Goal: Task Accomplishment & Management: Manage account settings

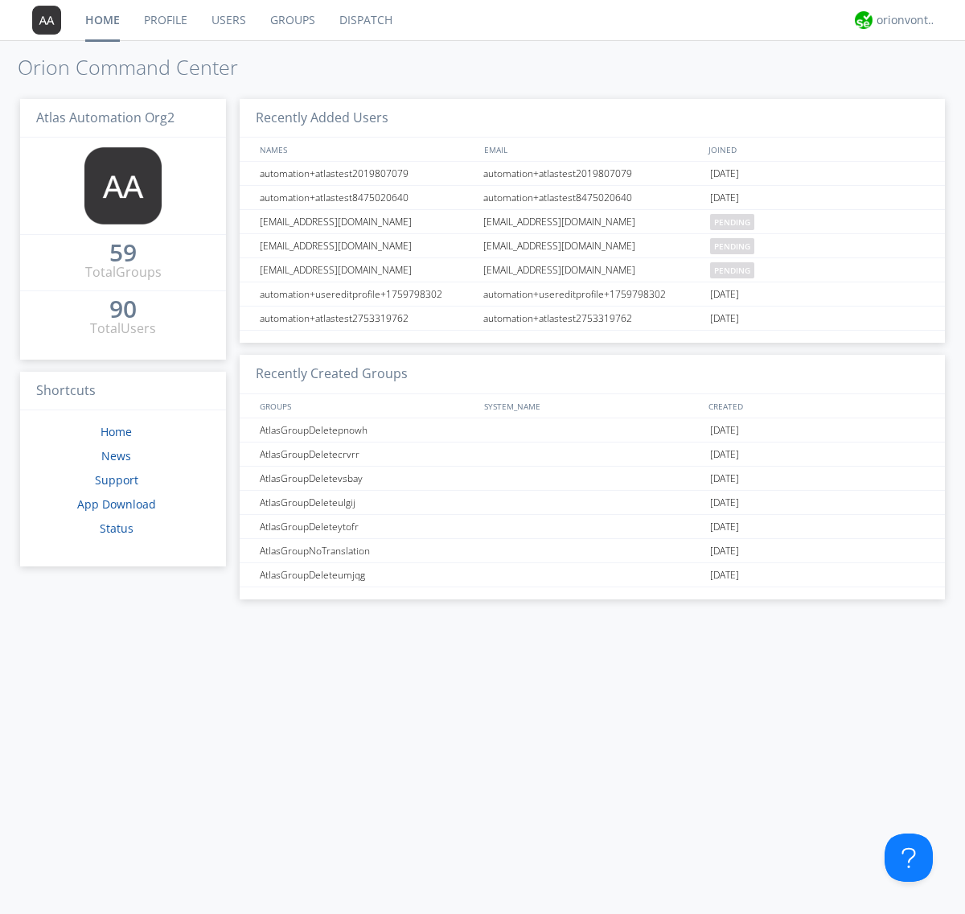
click at [228, 20] on link "Users" at bounding box center [229, 20] width 59 height 40
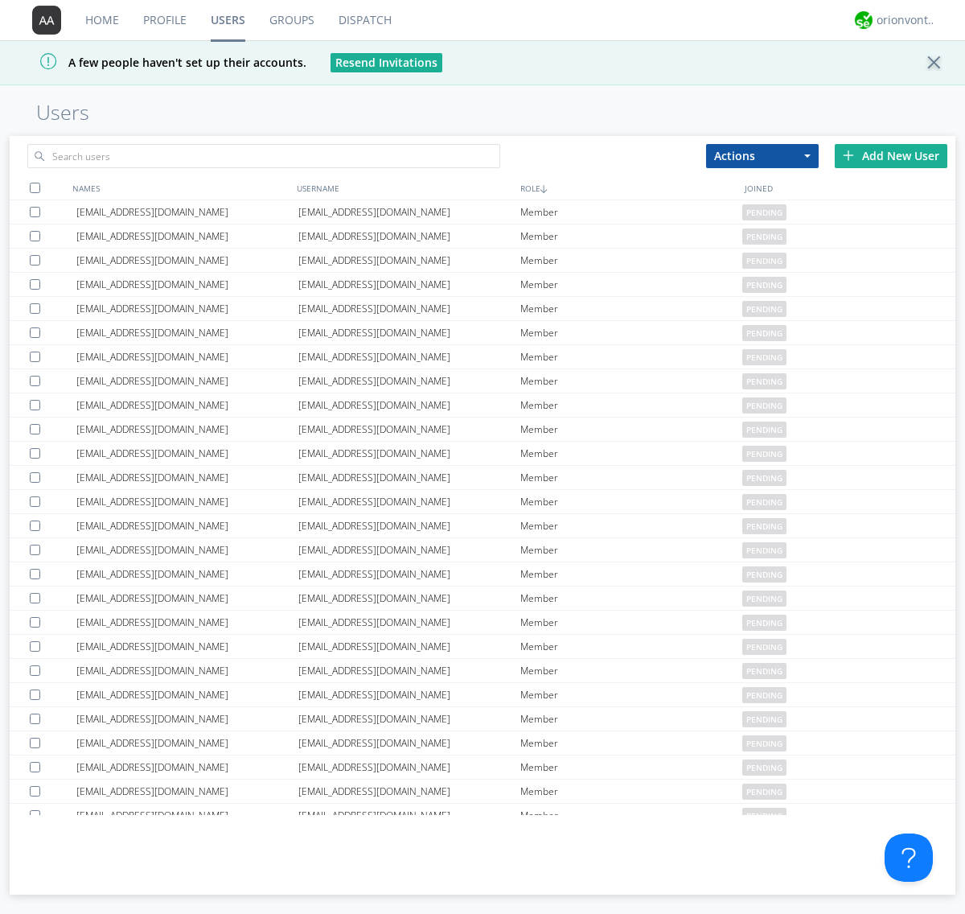
click at [891, 155] on div "Add New User" at bounding box center [891, 156] width 113 height 24
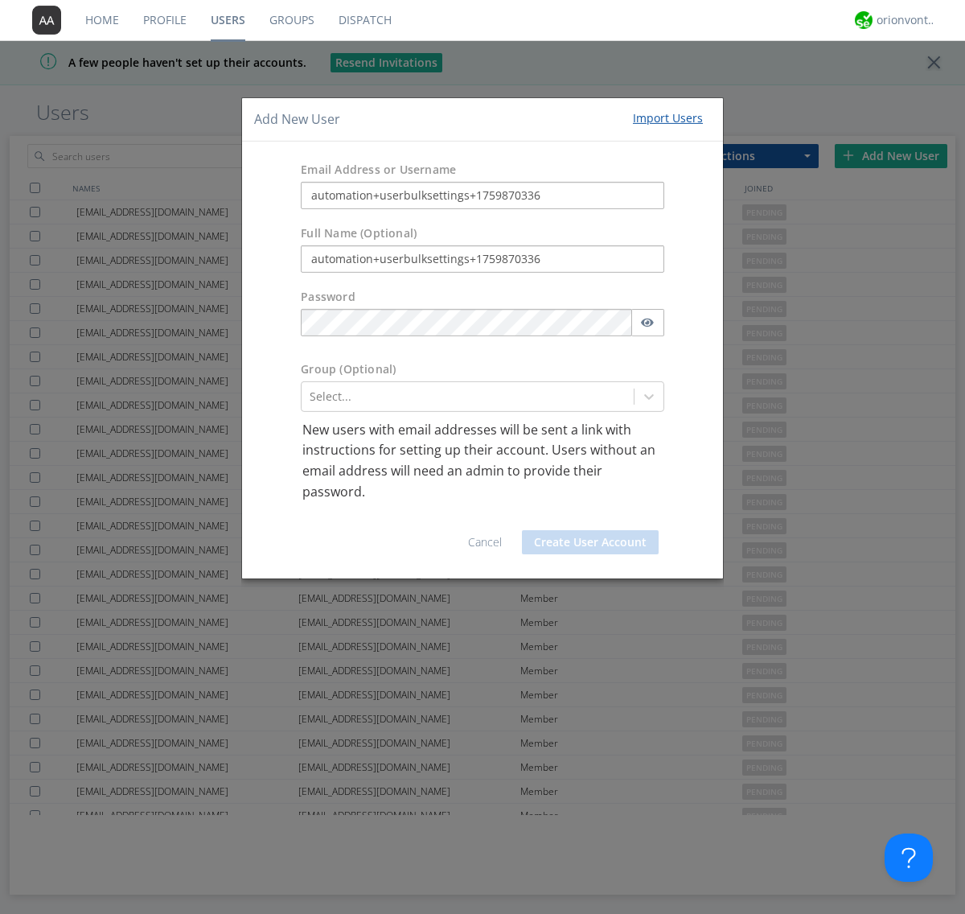
type input "automation+userbulksettings+1759870336"
click at [591, 542] on button "Create User Account" at bounding box center [590, 542] width 137 height 24
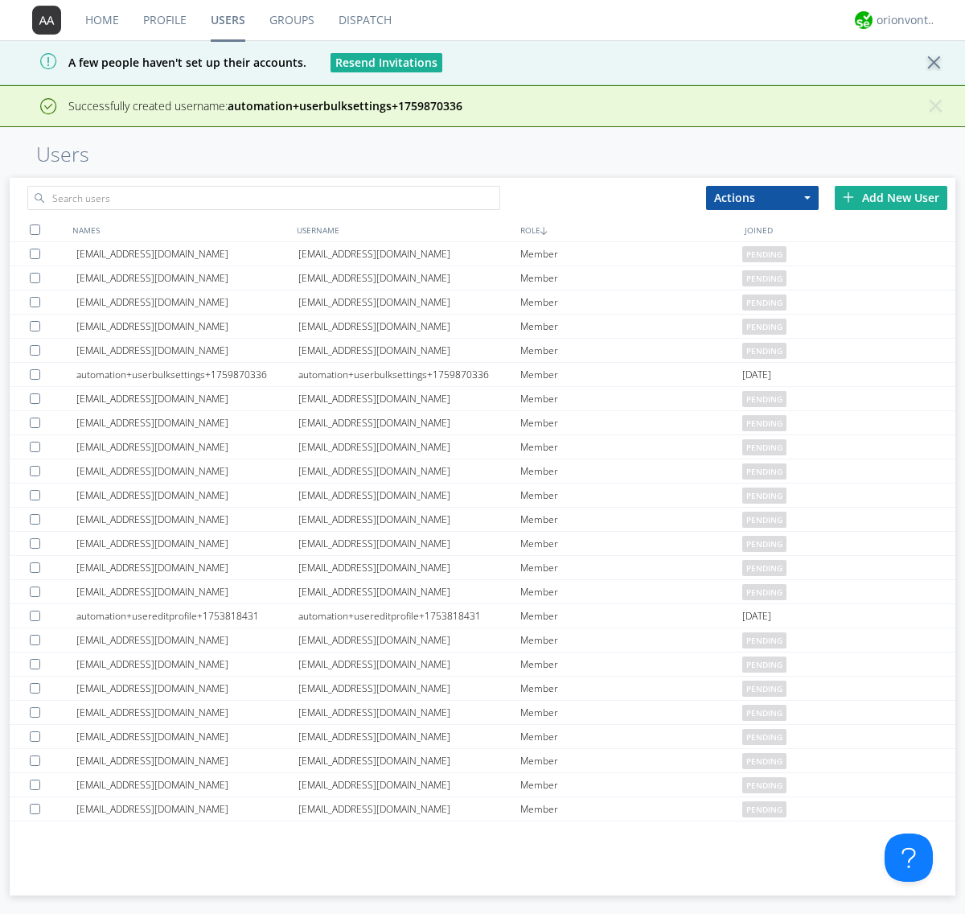
click at [891, 197] on div "Add New User" at bounding box center [891, 198] width 113 height 24
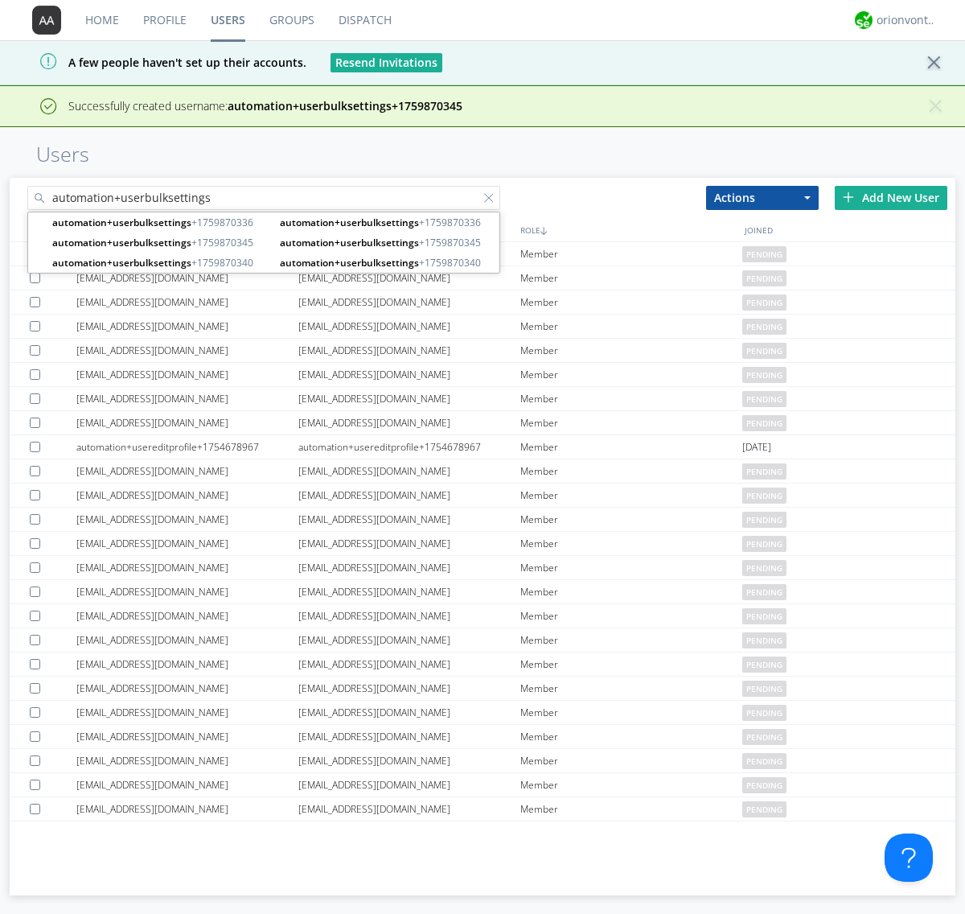
type input "automation+userbulksettings"
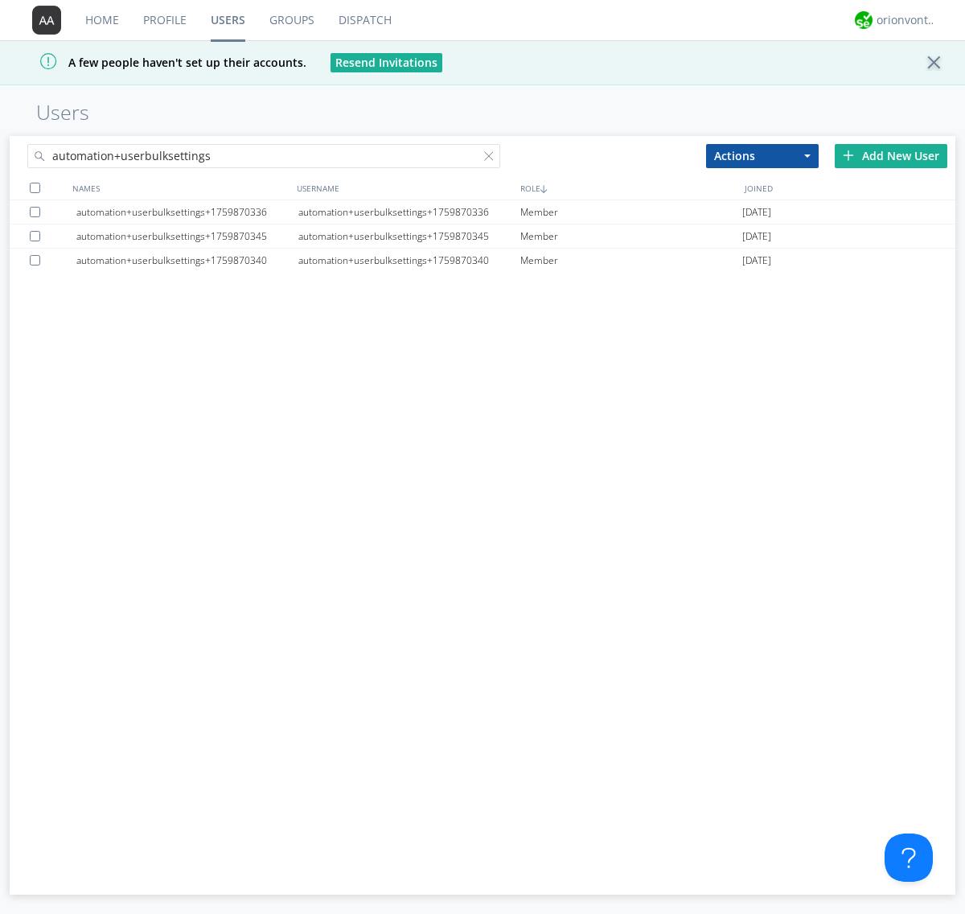
click at [35, 187] on div at bounding box center [35, 188] width 10 height 10
click at [763, 155] on button "Actions" at bounding box center [762, 156] width 113 height 24
click at [0, 0] on link "Edit Settings" at bounding box center [0, 0] width 0 height 0
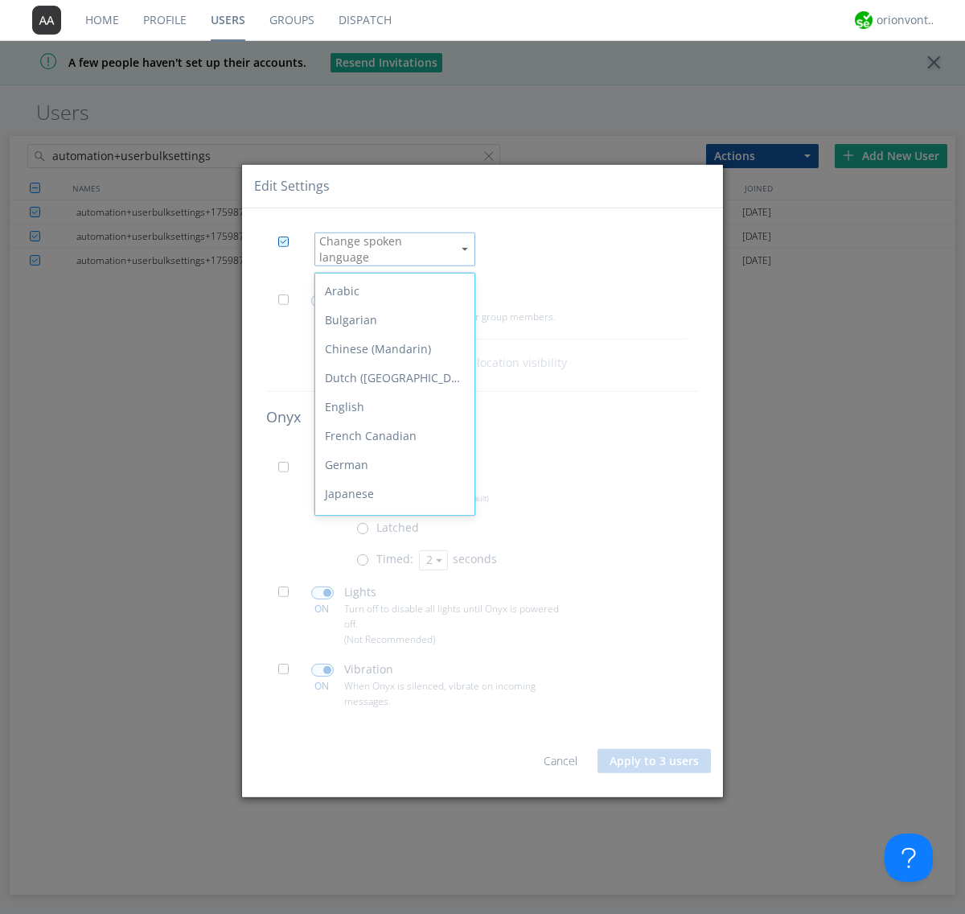
click at [391, 682] on div "Spanish" at bounding box center [394, 696] width 159 height 29
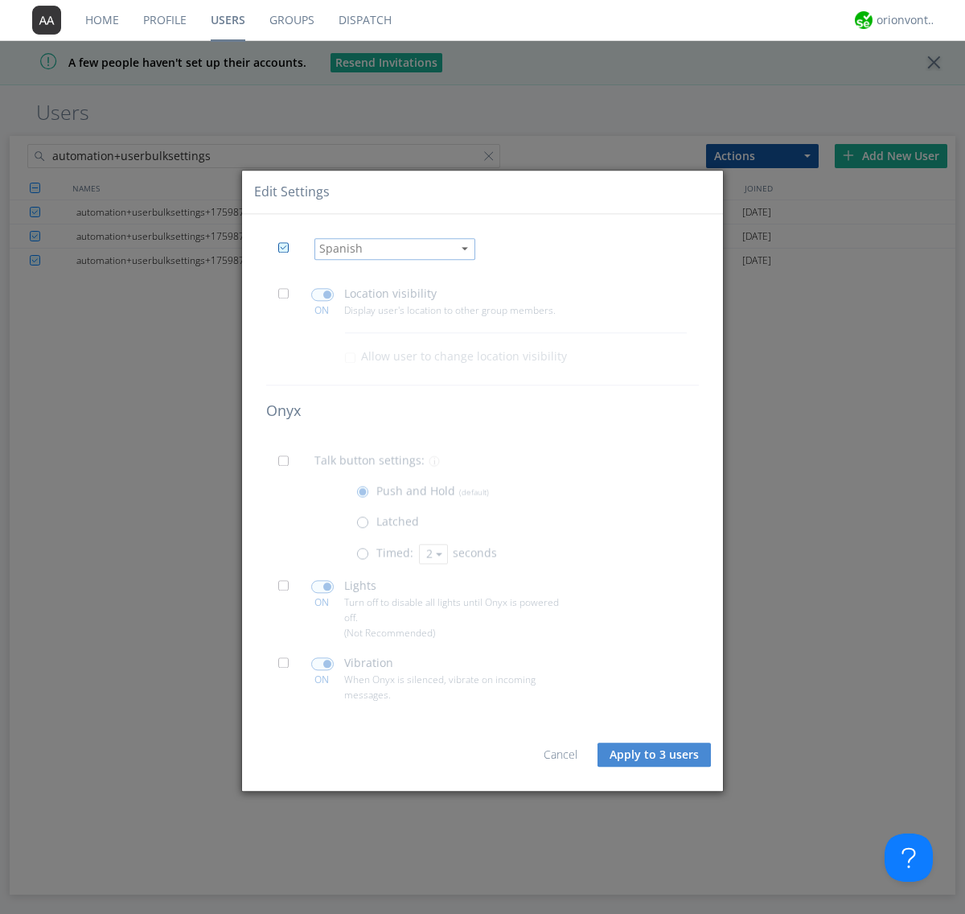
click at [288, 298] on span at bounding box center [288, 298] width 20 height 20
click at [0, 0] on input "checkbox" at bounding box center [0, 0] width 0 height 0
click at [322, 294] on span at bounding box center [322, 294] width 23 height 13
click at [0, 0] on input "checkbox" at bounding box center [0, 0] width 0 height 0
click at [288, 465] on span at bounding box center [288, 465] width 20 height 20
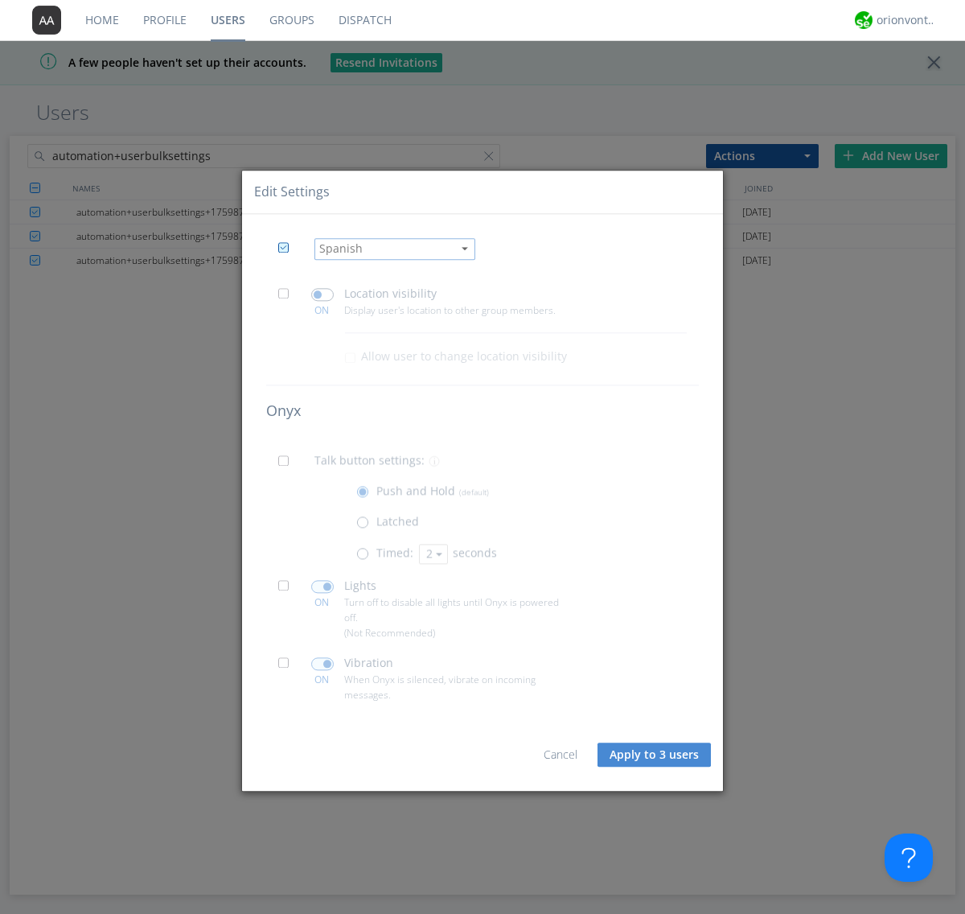
click at [0, 0] on input "checkbox" at bounding box center [0, 0] width 0 height 0
click at [366, 557] on span at bounding box center [366, 557] width 20 height 20
click at [0, 0] on input "radio" at bounding box center [0, 0] width 0 height 0
click at [432, 554] on button "2" at bounding box center [433, 554] width 29 height 20
click at [0, 0] on link "3" at bounding box center [0, 0] width 0 height 0
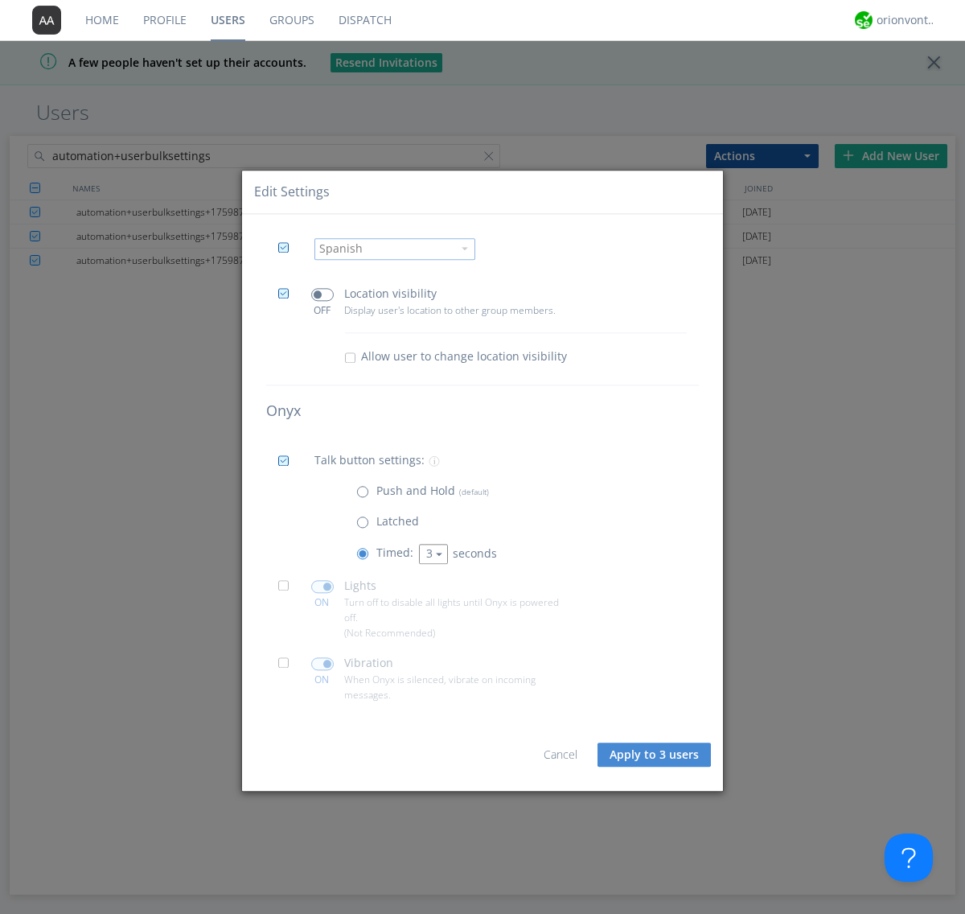
click at [288, 590] on span at bounding box center [288, 590] width 20 height 20
click at [0, 0] on input "checkbox" at bounding box center [0, 0] width 0 height 0
click at [322, 586] on span at bounding box center [322, 586] width 23 height 13
click at [0, 0] on input "checkbox" at bounding box center [0, 0] width 0 height 0
click at [288, 667] on span at bounding box center [288, 667] width 20 height 20
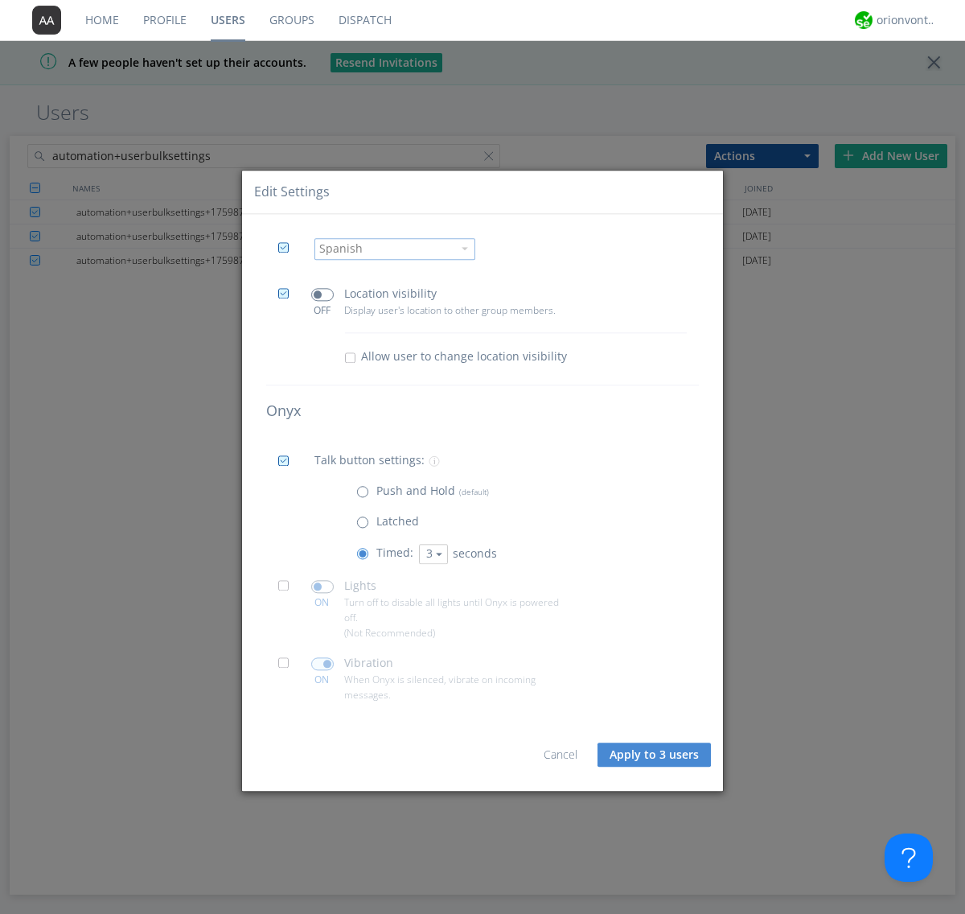
click at [0, 0] on input "checkbox" at bounding box center [0, 0] width 0 height 0
click at [322, 663] on span at bounding box center [322, 663] width 23 height 13
click at [0, 0] on input "checkbox" at bounding box center [0, 0] width 0 height 0
click at [656, 755] on button "Apply to 3 users" at bounding box center [654, 755] width 113 height 24
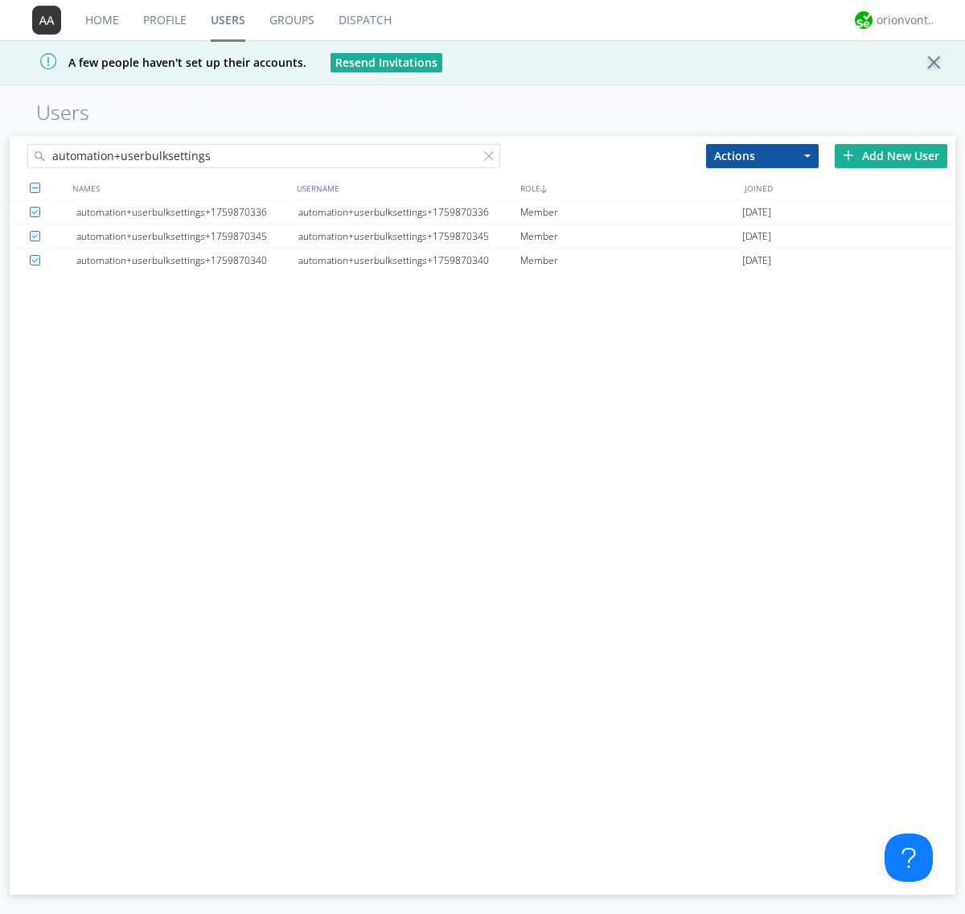
click at [228, 20] on link "Users" at bounding box center [228, 20] width 59 height 40
click at [492, 158] on div at bounding box center [492, 159] width 16 height 16
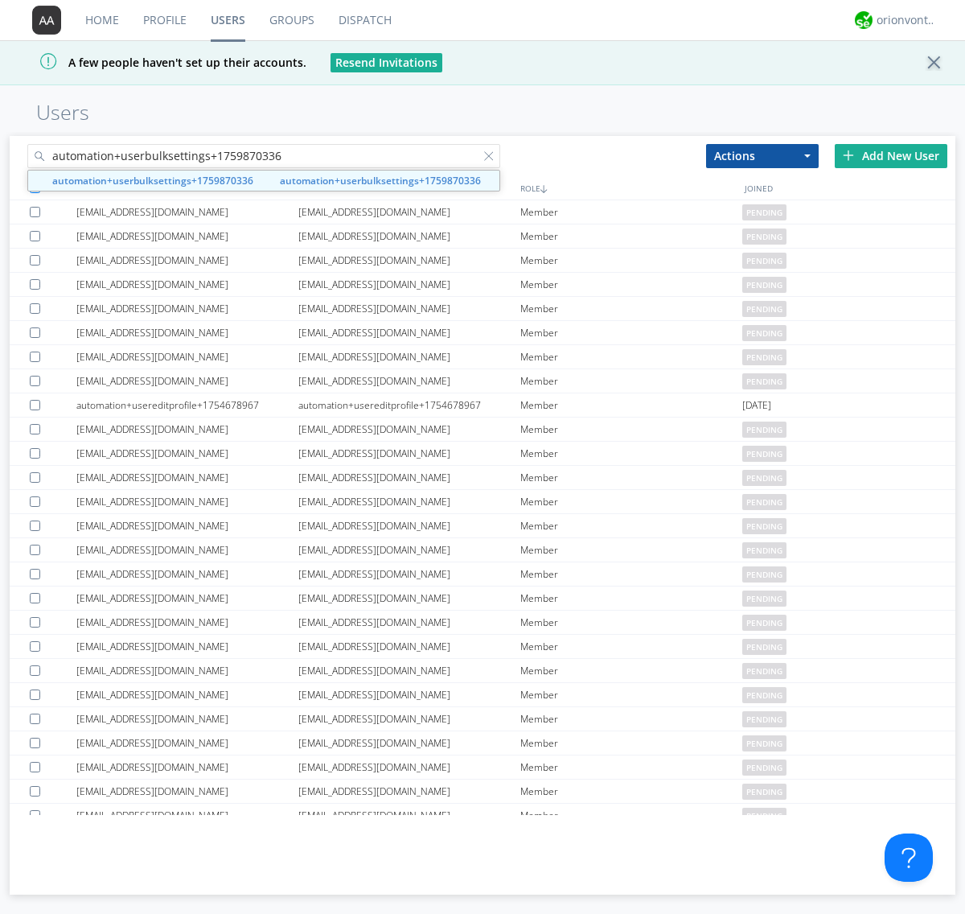
type input "automation+userbulksettings+1759870336"
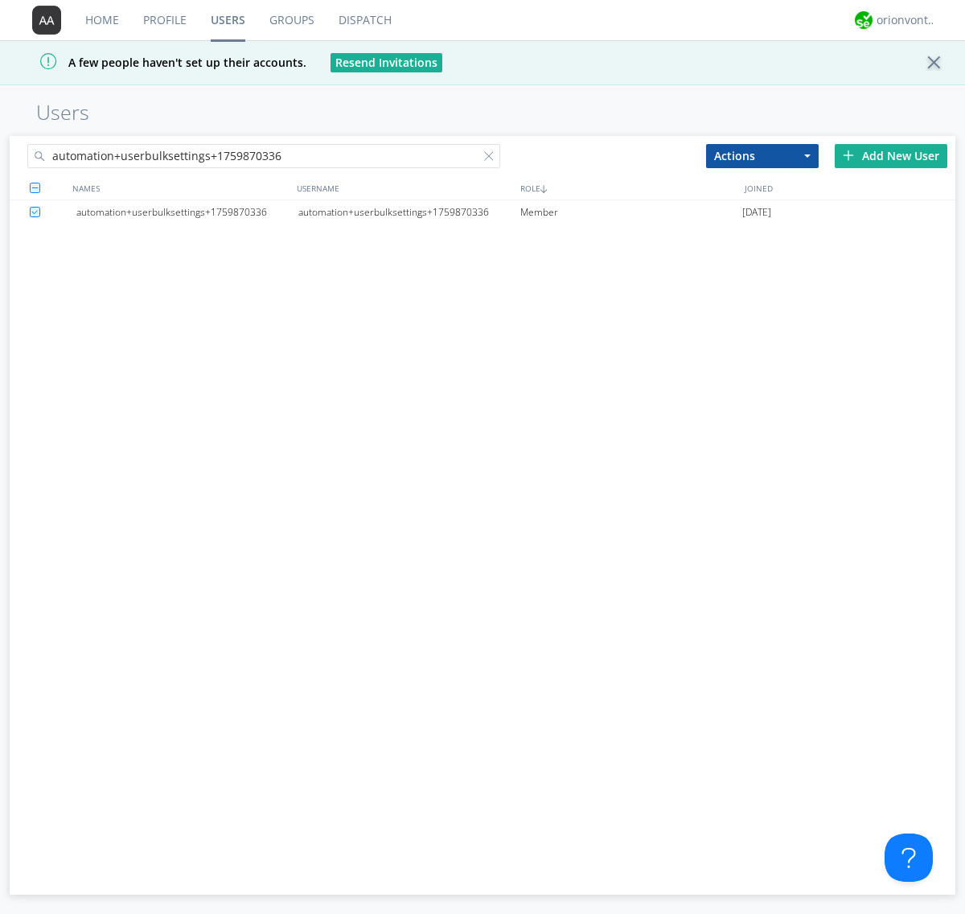
click at [409, 212] on div "automation+userbulksettings+1759870336" at bounding box center [409, 212] width 222 height 24
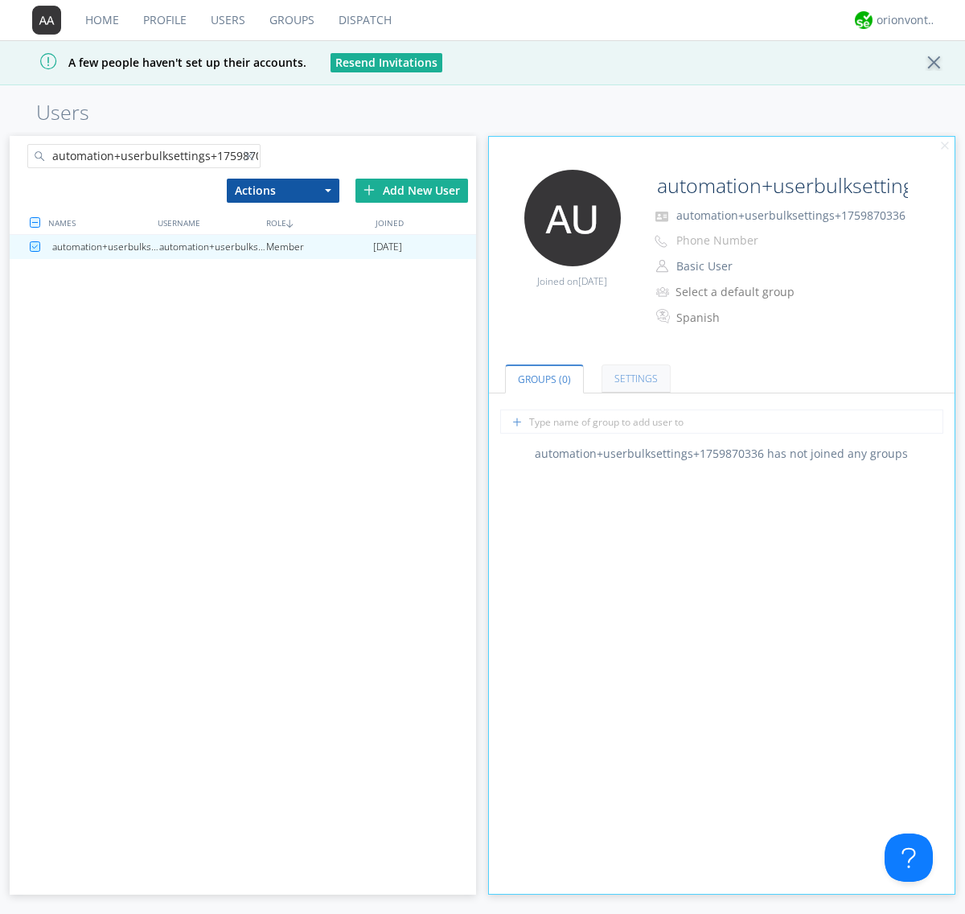
click at [634, 378] on link "Settings" at bounding box center [636, 378] width 69 height 28
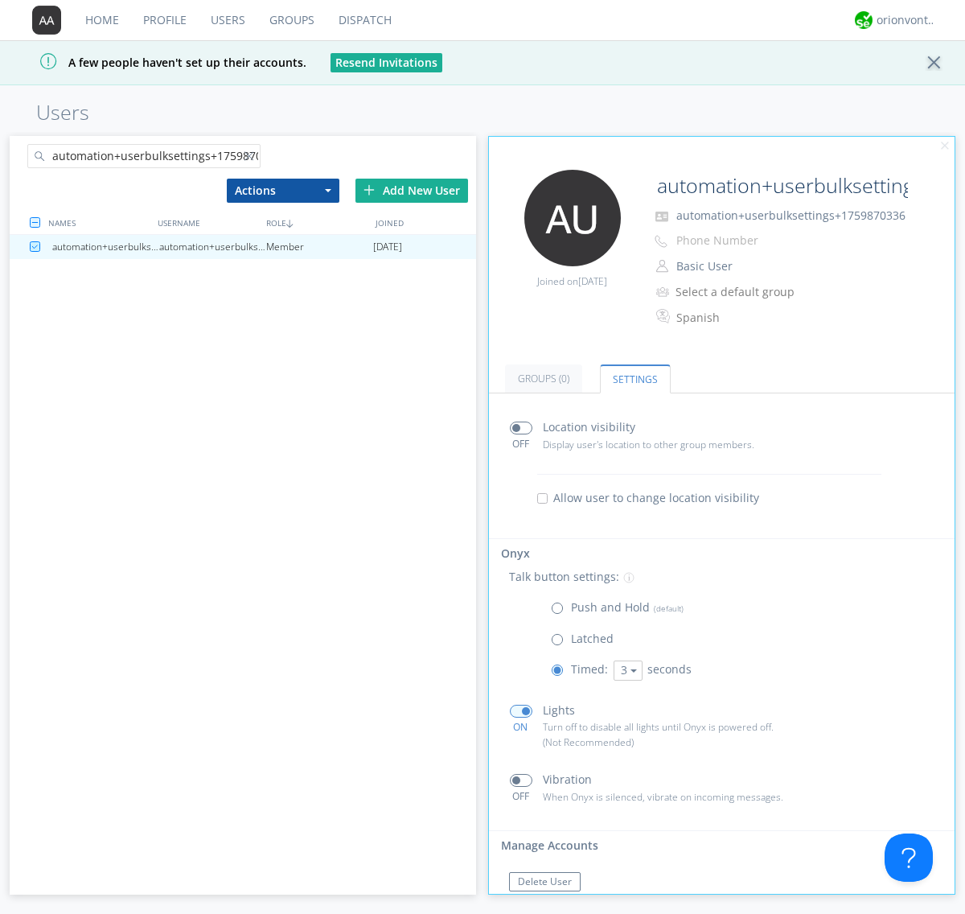
scroll to position [35, 0]
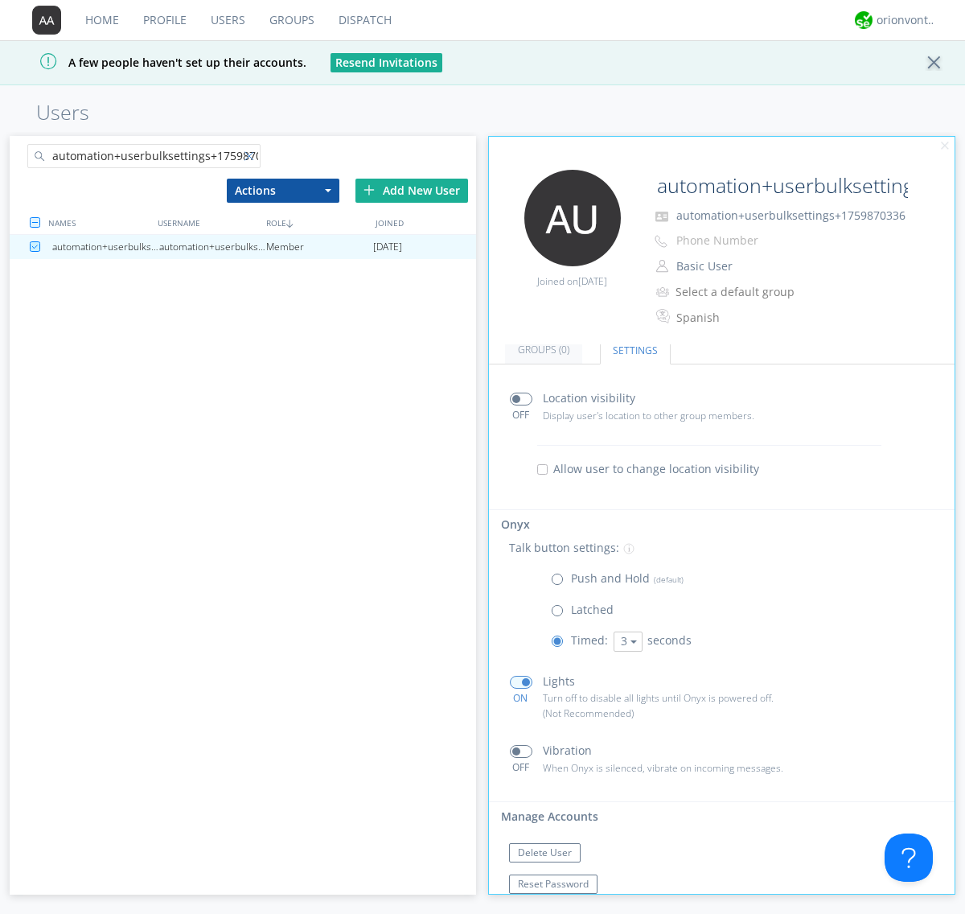
click at [252, 158] on div at bounding box center [253, 159] width 16 height 16
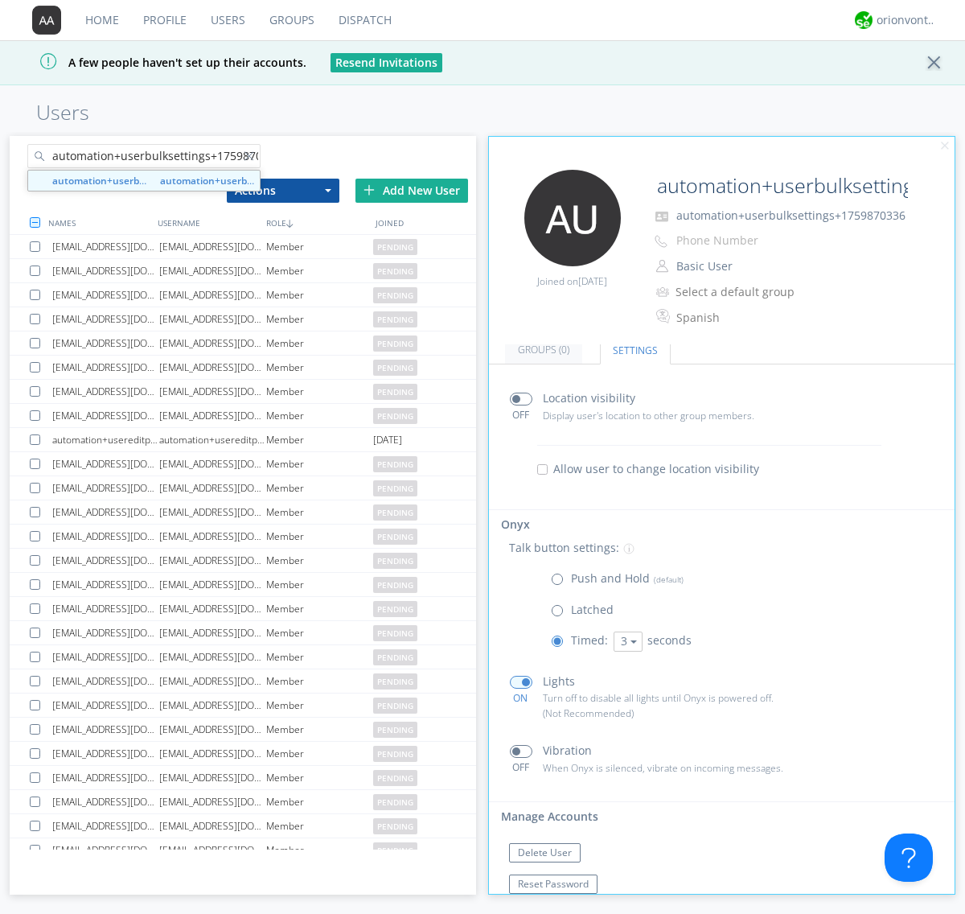
scroll to position [0, 19]
type input "automation+userbulksettings+1759870340"
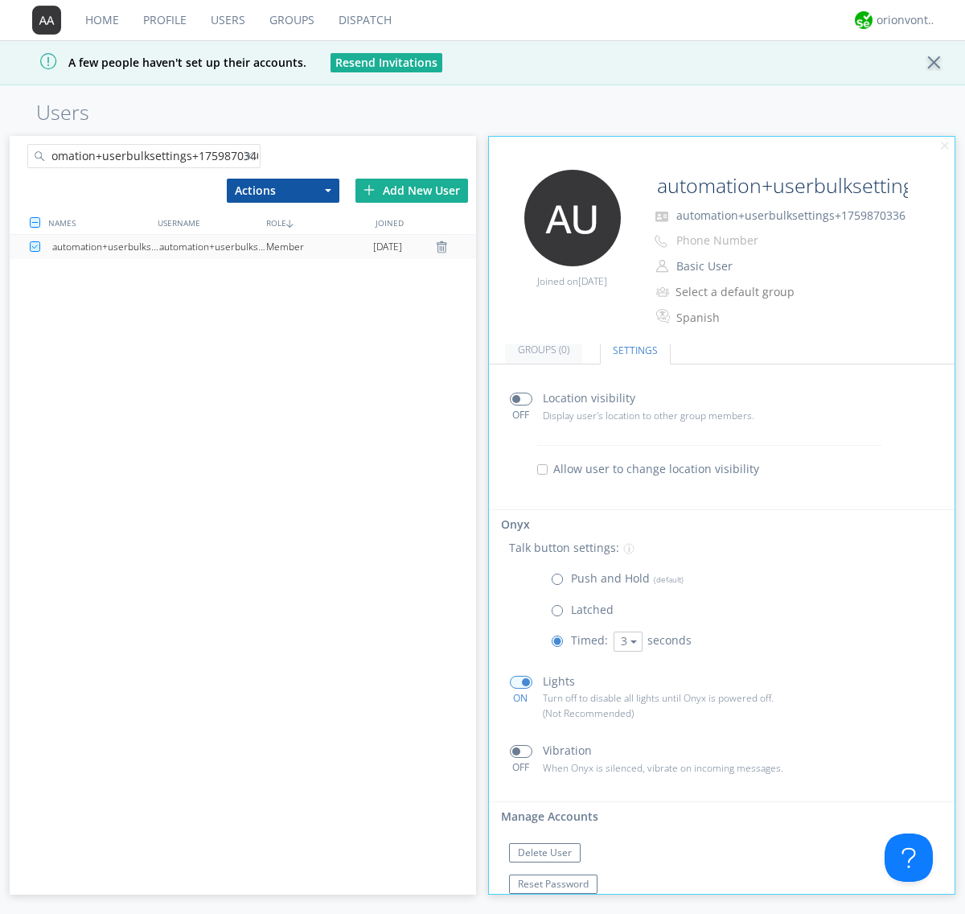
click at [212, 246] on div "automation+userbulksettings+1759870340" at bounding box center [212, 247] width 107 height 24
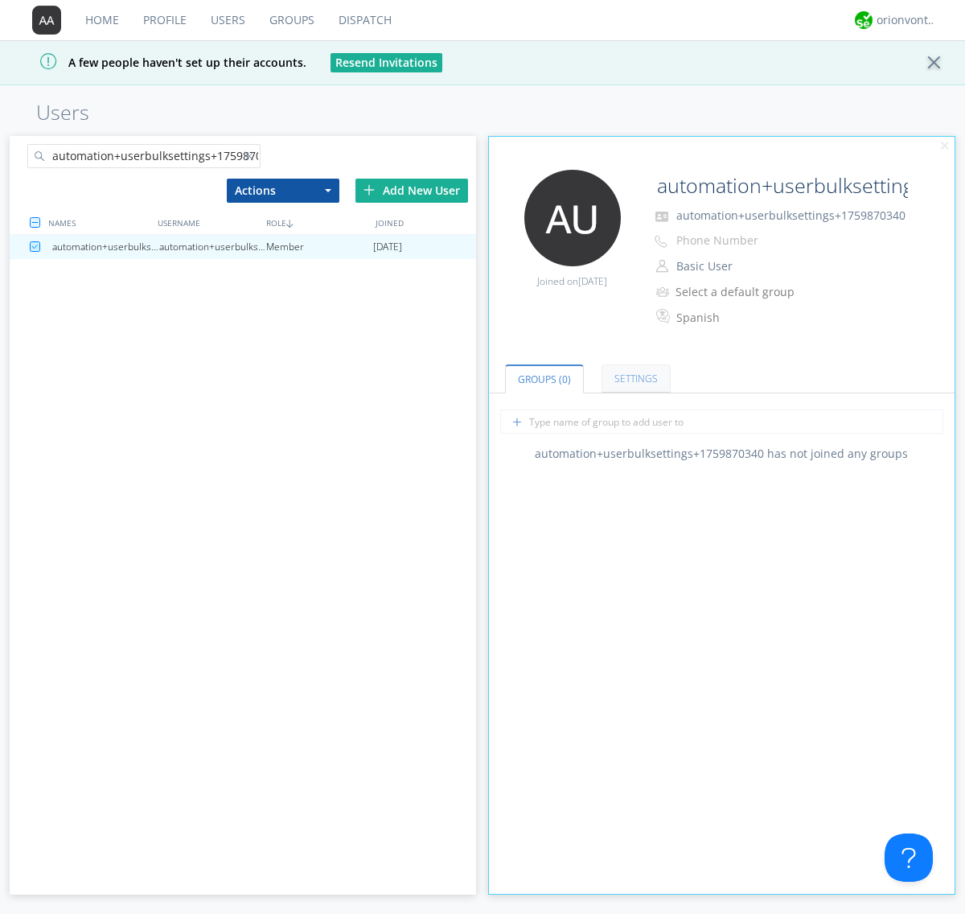
click at [634, 378] on link "Settings" at bounding box center [636, 378] width 69 height 28
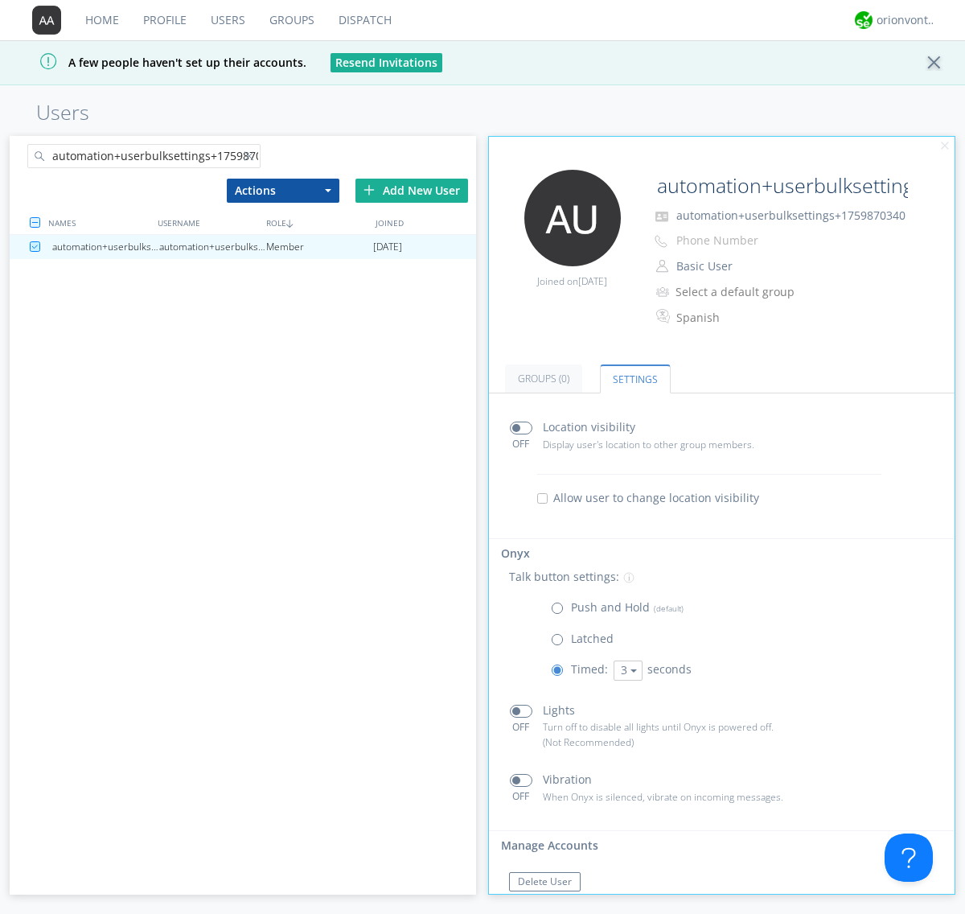
scroll to position [35, 0]
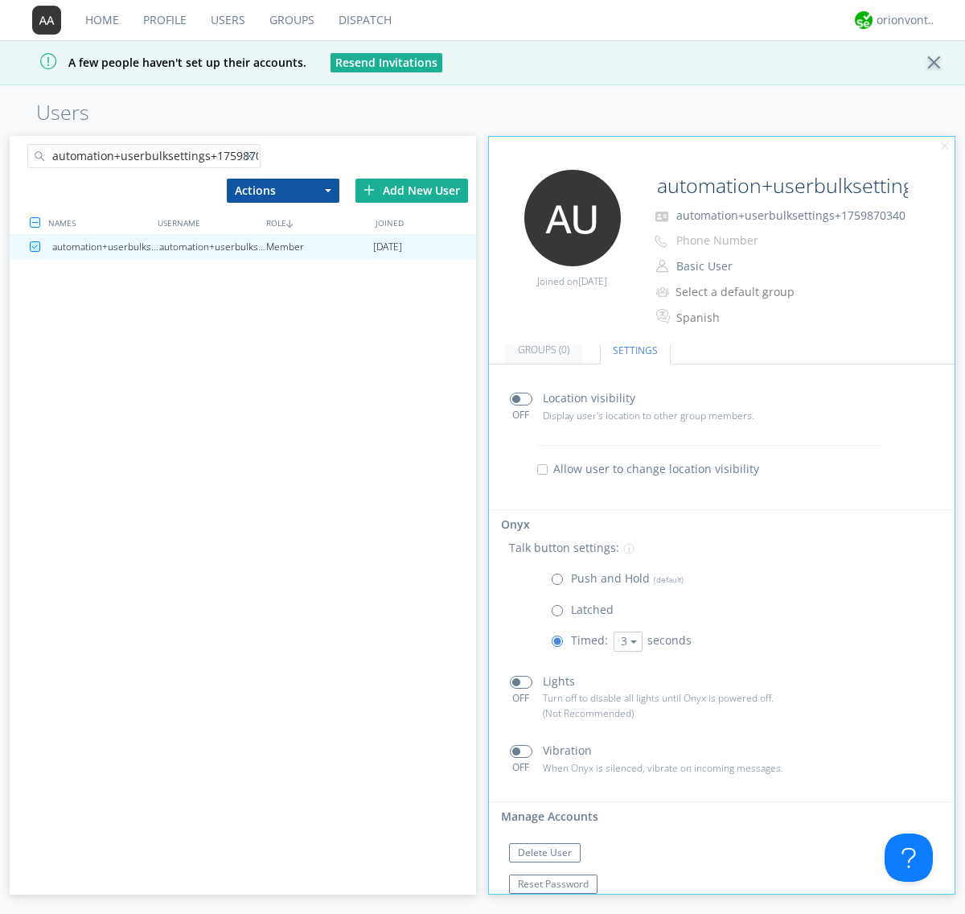
click at [252, 158] on div at bounding box center [253, 159] width 16 height 16
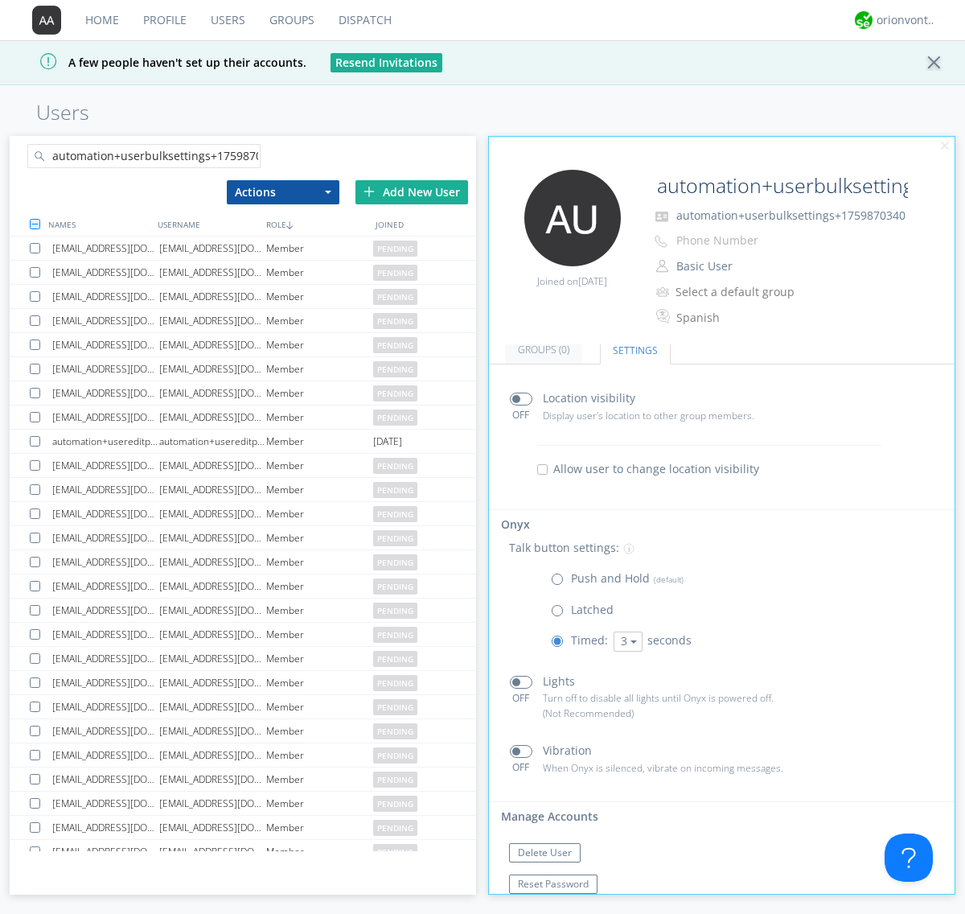
scroll to position [0, 19]
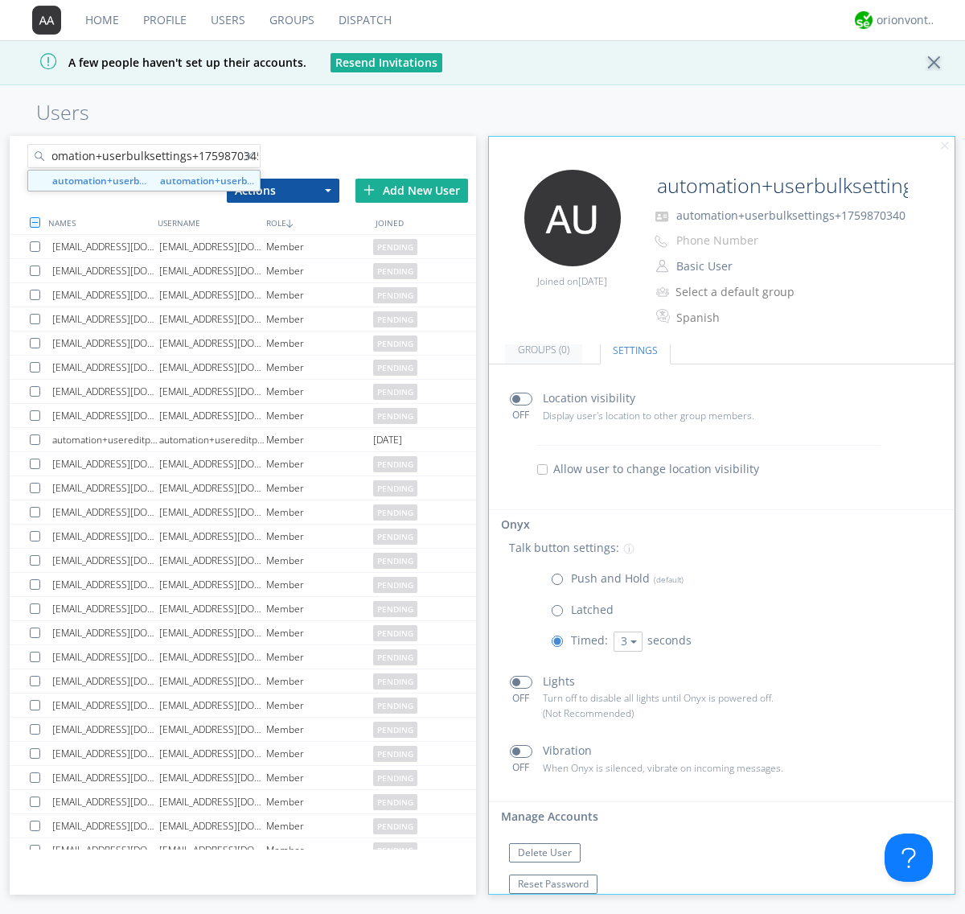
type input "automation+userbulksettings+1759870345"
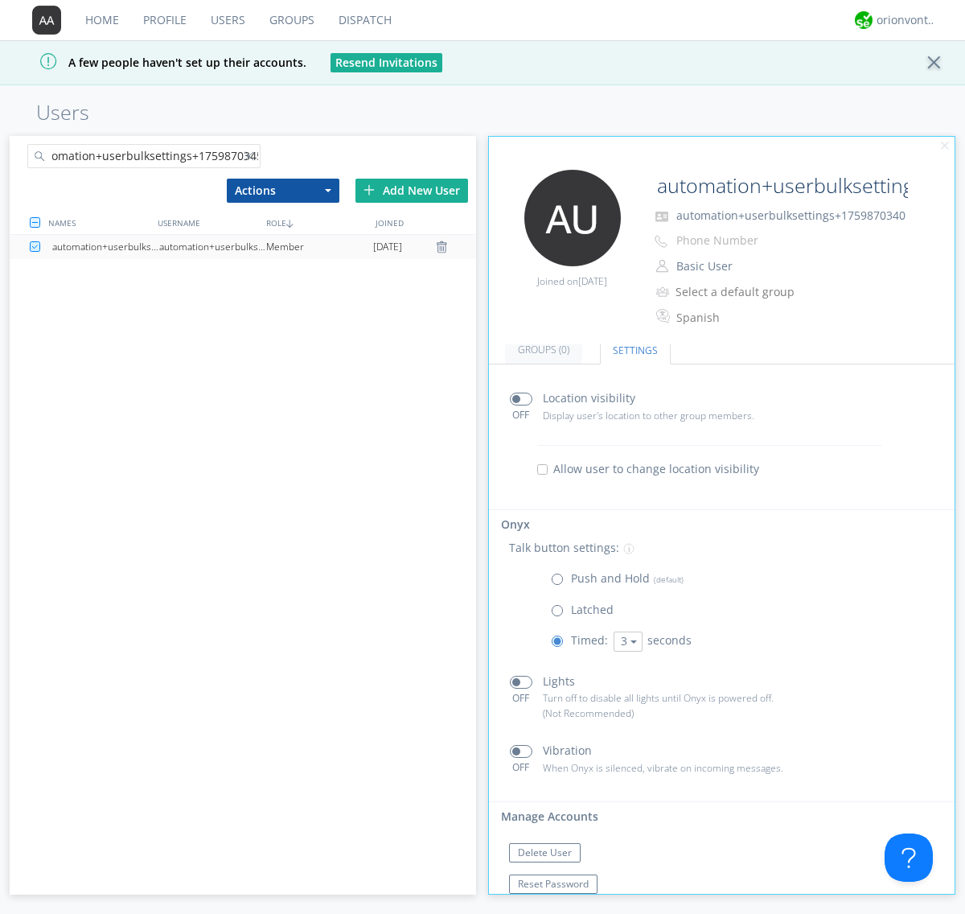
click at [212, 246] on div "automation+userbulksettings+1759870345" at bounding box center [212, 247] width 107 height 24
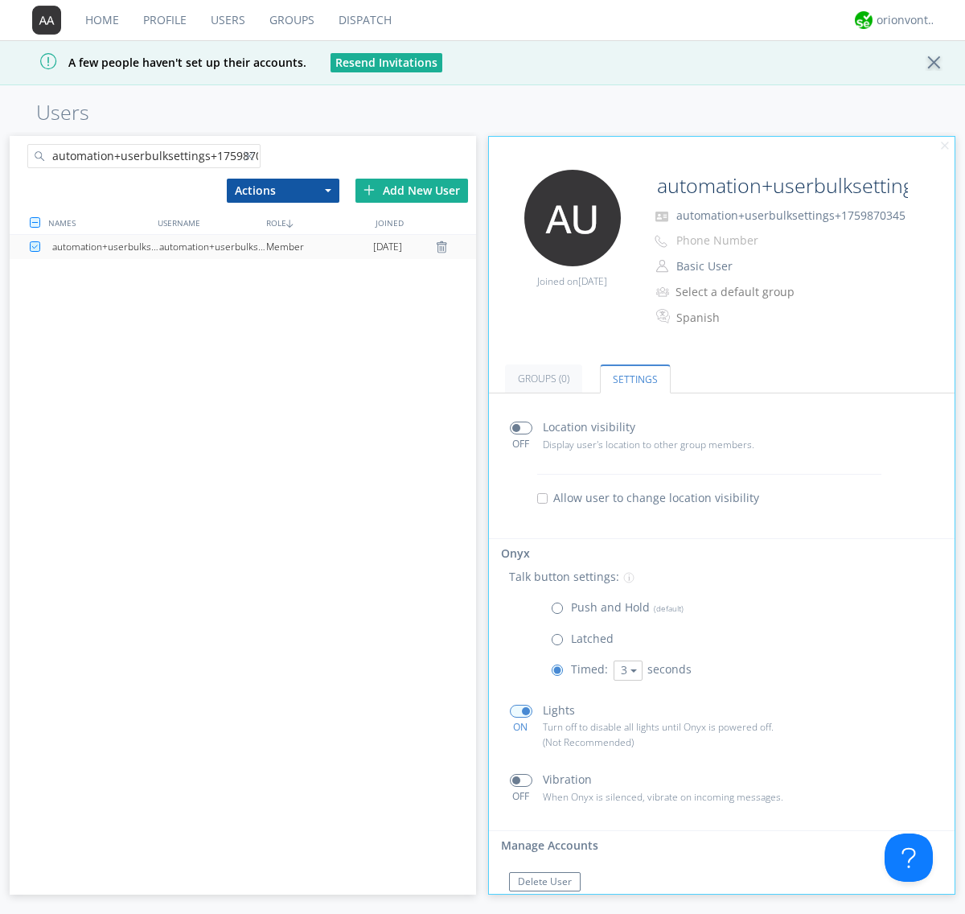
scroll to position [35, 0]
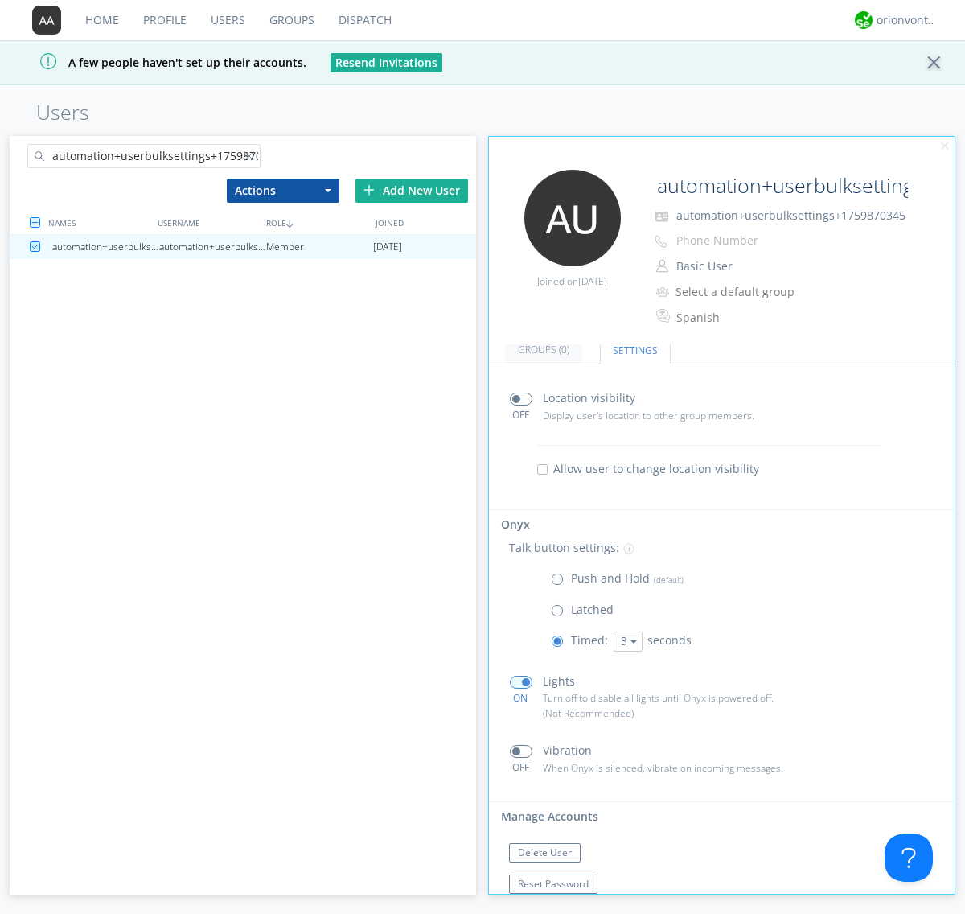
click at [227, 20] on link "Users" at bounding box center [228, 20] width 59 height 40
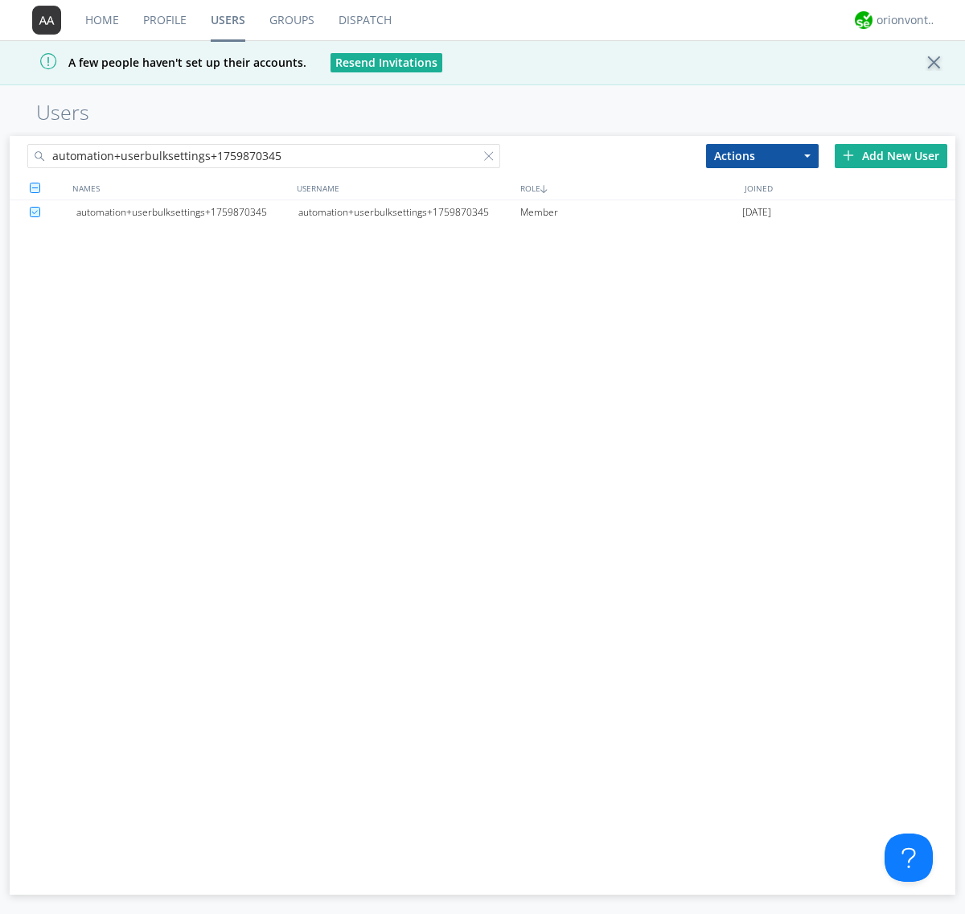
click at [492, 158] on div at bounding box center [492, 159] width 16 height 16
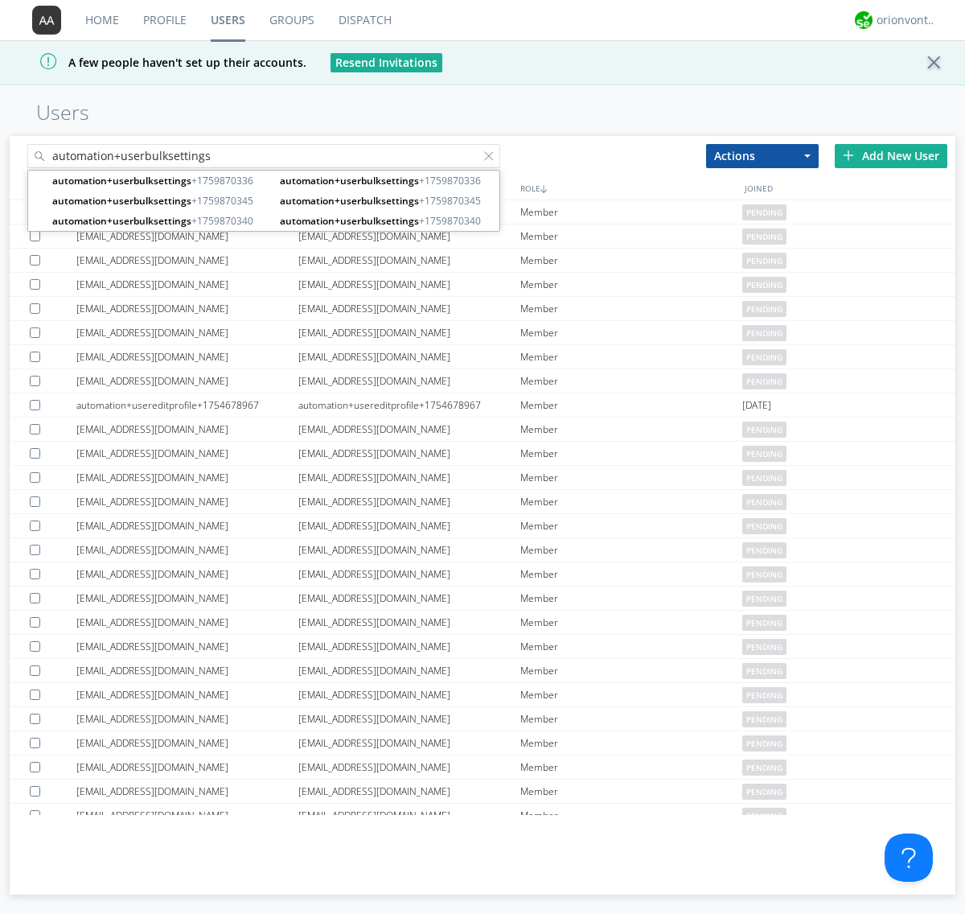
type input "automation+userbulksettings"
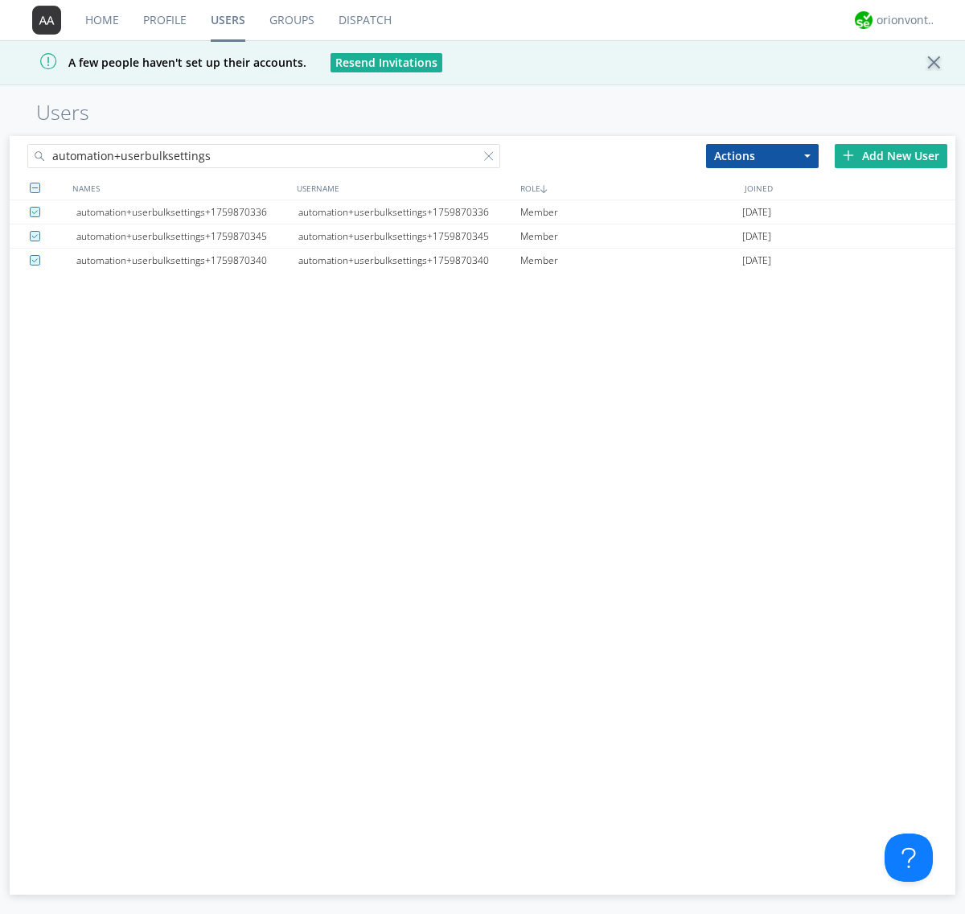
click at [763, 155] on button "Actions" at bounding box center [762, 156] width 113 height 24
click at [0, 0] on link "Delete User" at bounding box center [0, 0] width 0 height 0
